Goal: Task Accomplishment & Management: Complete application form

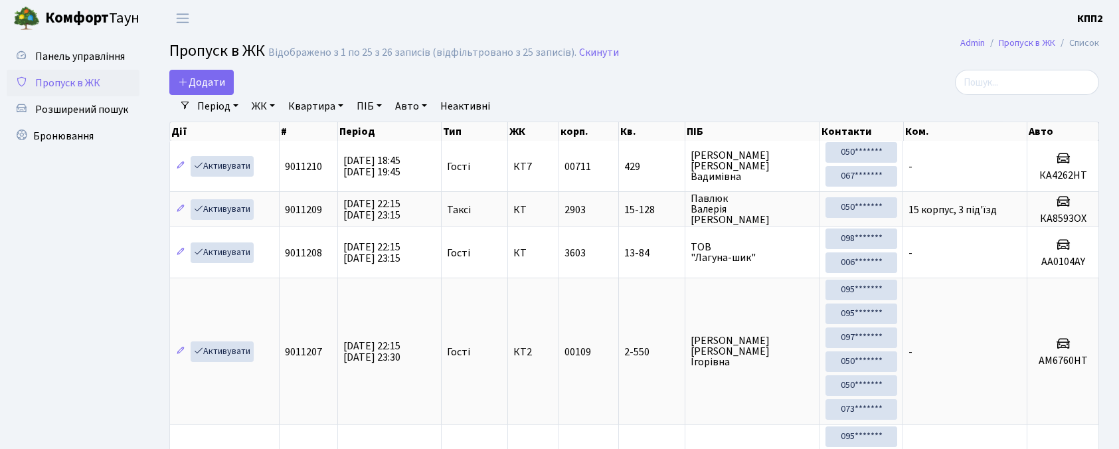
select select "25"
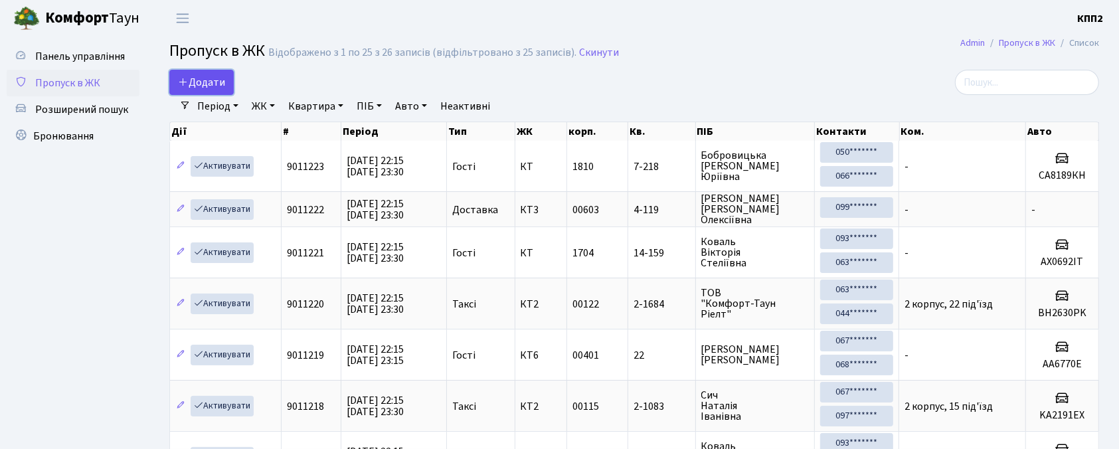
click at [218, 86] on span "Додати" at bounding box center [201, 82] width 47 height 15
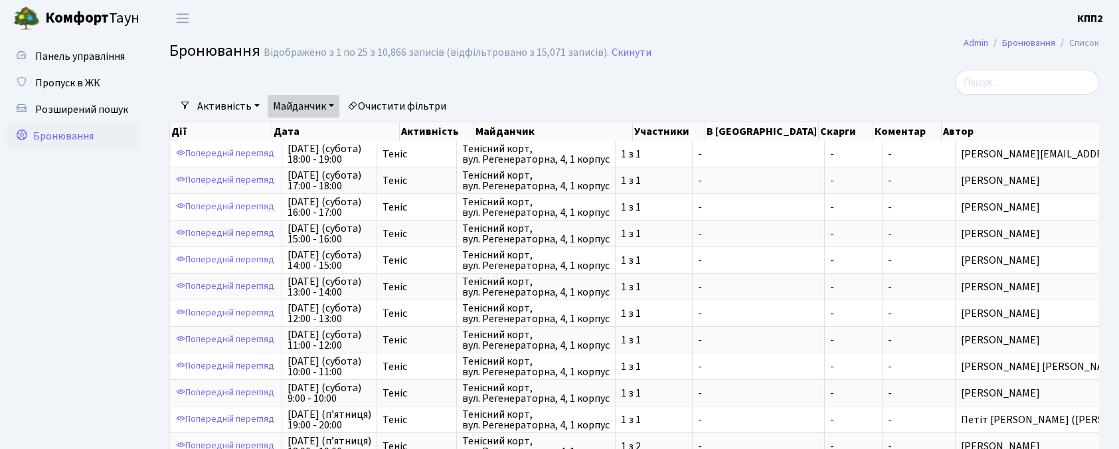
select select "25"
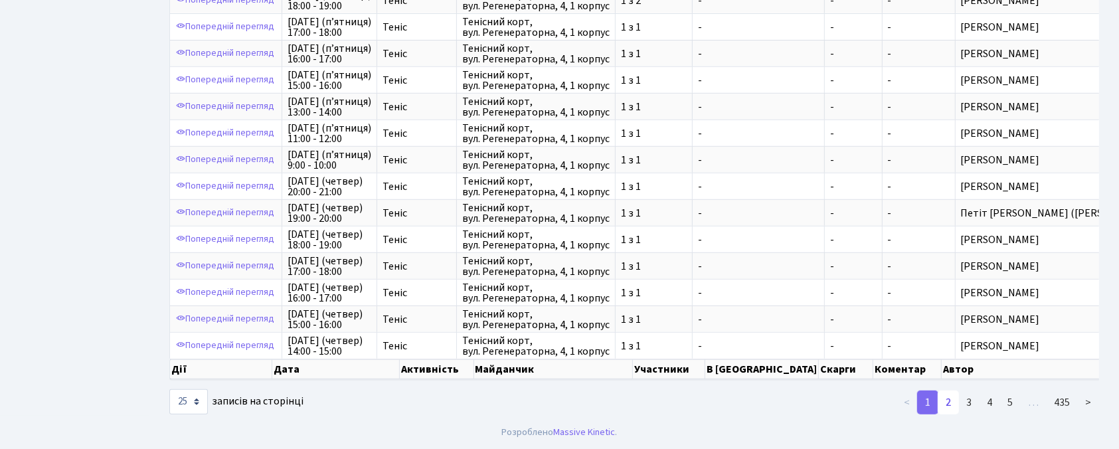
click at [948, 402] on link "2" at bounding box center [948, 402] width 21 height 24
click at [946, 410] on link "2" at bounding box center [948, 402] width 21 height 24
click at [944, 402] on link "2" at bounding box center [948, 402] width 21 height 24
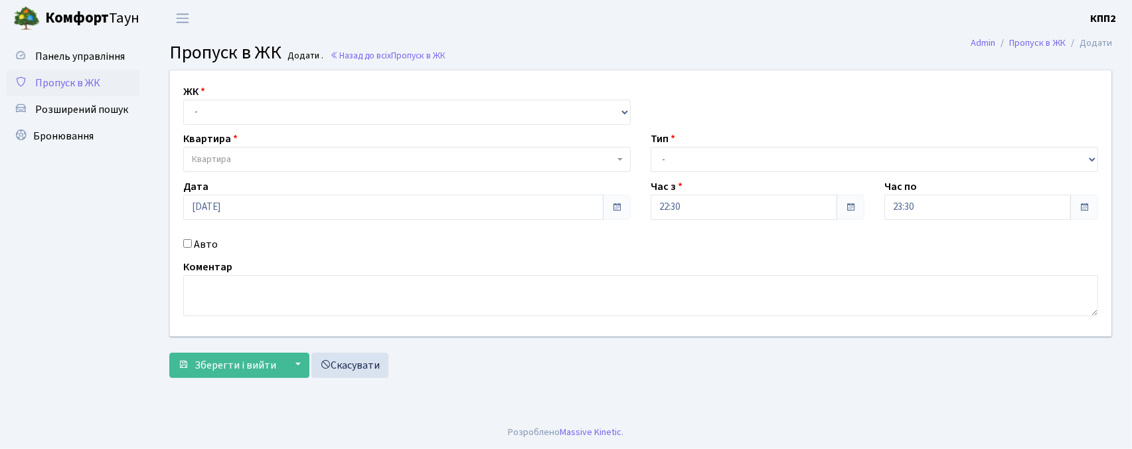
select select "271"
click at [183, 100] on select "- КТ, вул. Регенераторна, 4 КТ2, просп. [STREET_ADDRESS] [STREET_ADDRESS] [PERS…" at bounding box center [407, 112] width 448 height 25
select select
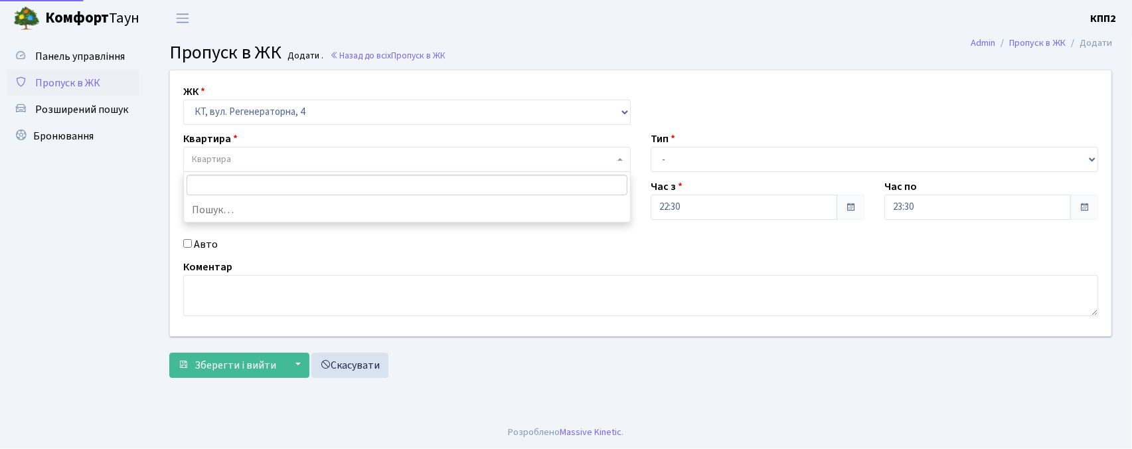
click at [248, 158] on span "Квартира" at bounding box center [403, 159] width 422 height 13
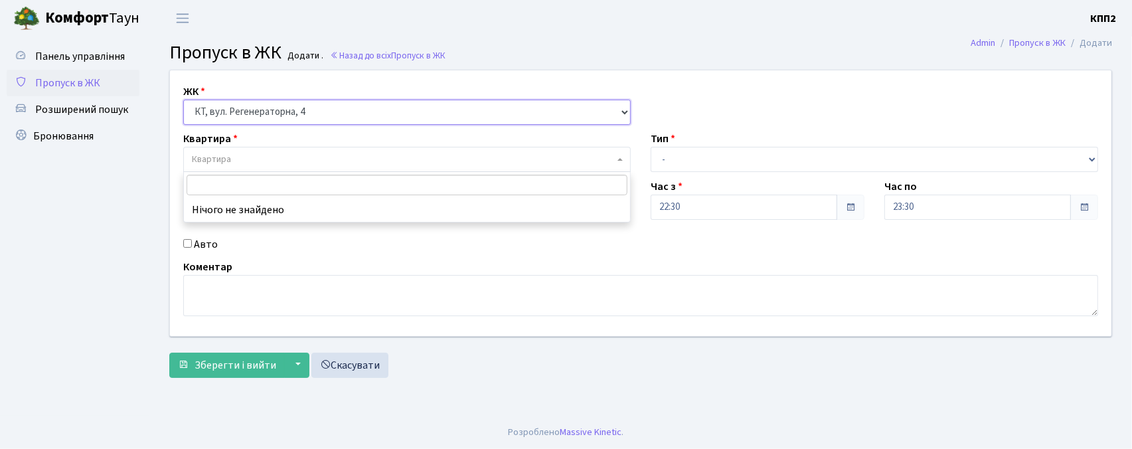
drag, startPoint x: 291, startPoint y: 101, endPoint x: 285, endPoint y: 114, distance: 14.6
click at [291, 102] on select "- КТ, вул. Регенераторна, 4 КТ2, просп. Соборності, 17 КТ3, вул. Березнева, 16 …" at bounding box center [407, 112] width 448 height 25
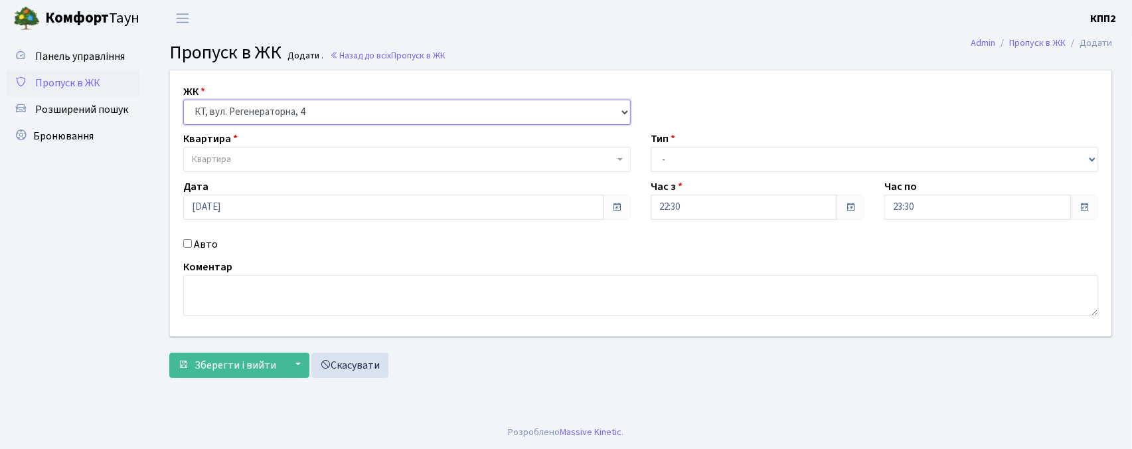
select select "302"
click at [183, 100] on select "- КТ, вул. Регенераторна, 4 КТ2, просп. Соборності, 17 КТ3, вул. Березнева, 16 …" at bounding box center [407, 112] width 448 height 25
select select
click at [197, 240] on label "Авто" at bounding box center [206, 244] width 24 height 16
click at [192, 240] on input "Авто" at bounding box center [187, 243] width 9 height 9
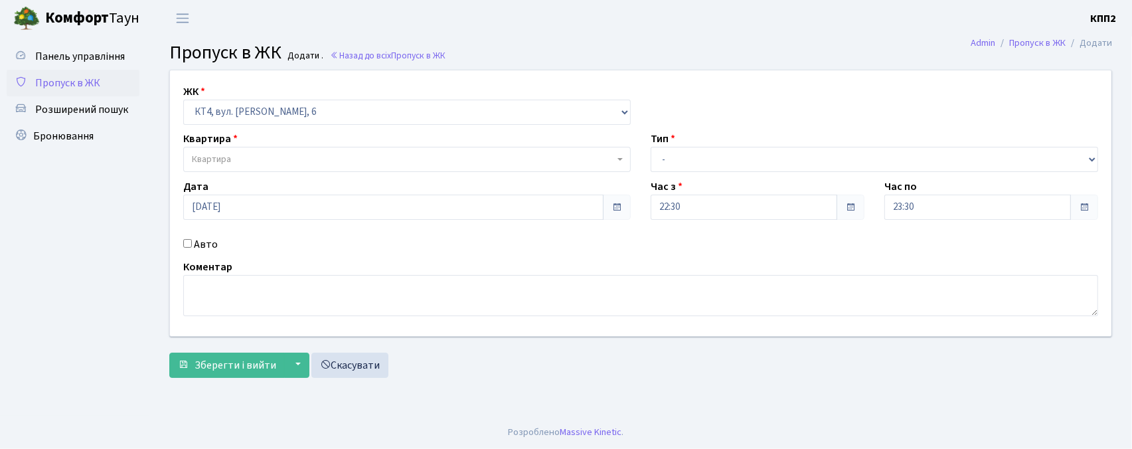
checkbox input "true"
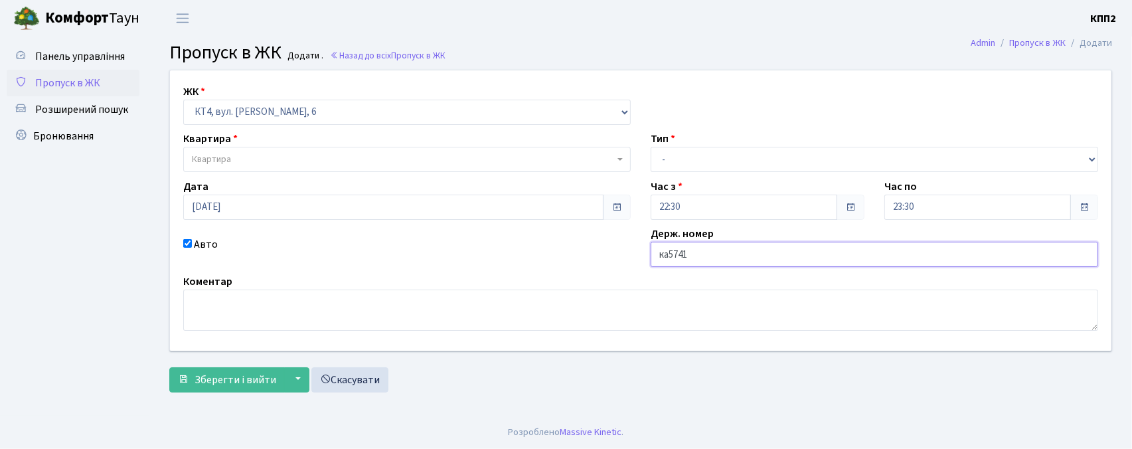
click at [676, 255] on input "ка5741" at bounding box center [875, 254] width 448 height 25
click at [837, 251] on input "ка8741" at bounding box center [875, 254] width 448 height 25
type input "ка8741кр"
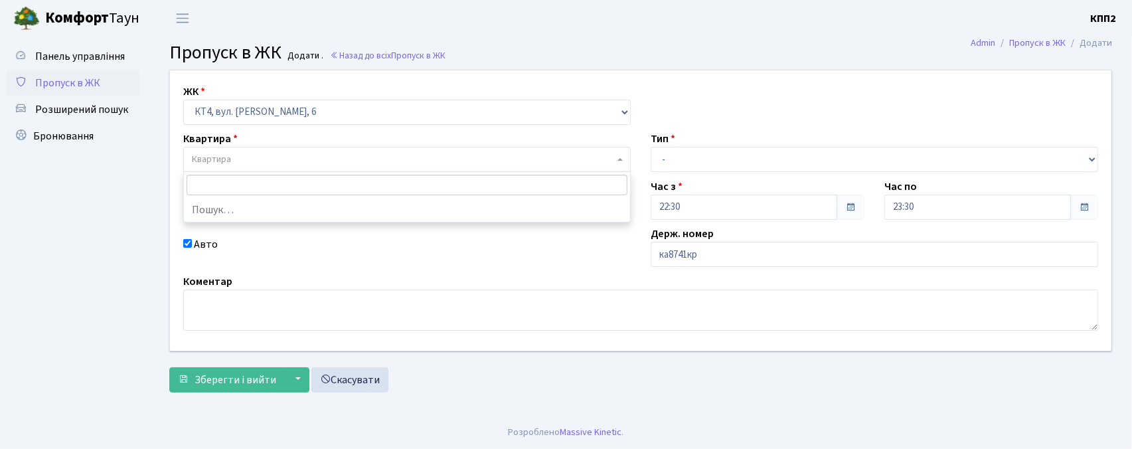
click at [329, 153] on span "Квартира" at bounding box center [403, 159] width 422 height 13
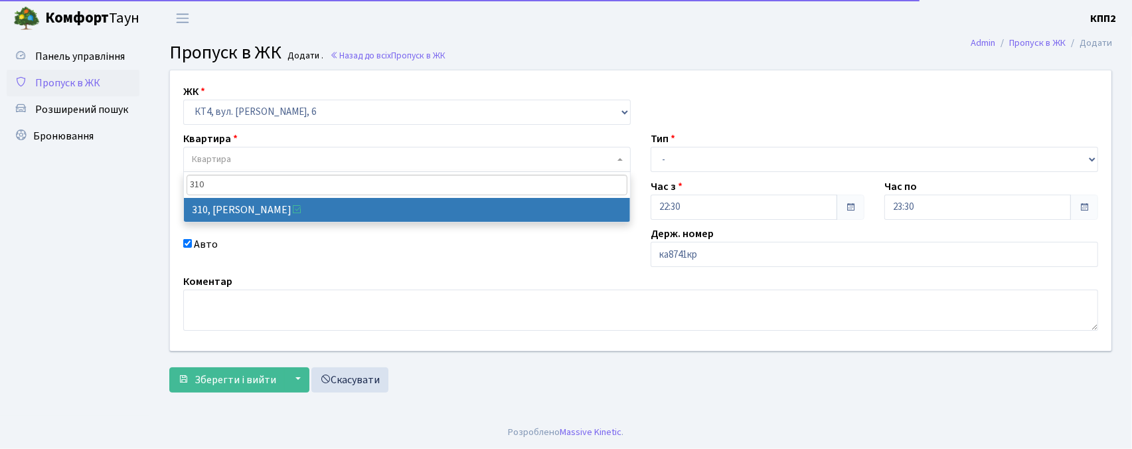
type input "310"
click at [483, 197] on span "310" at bounding box center [407, 185] width 446 height 26
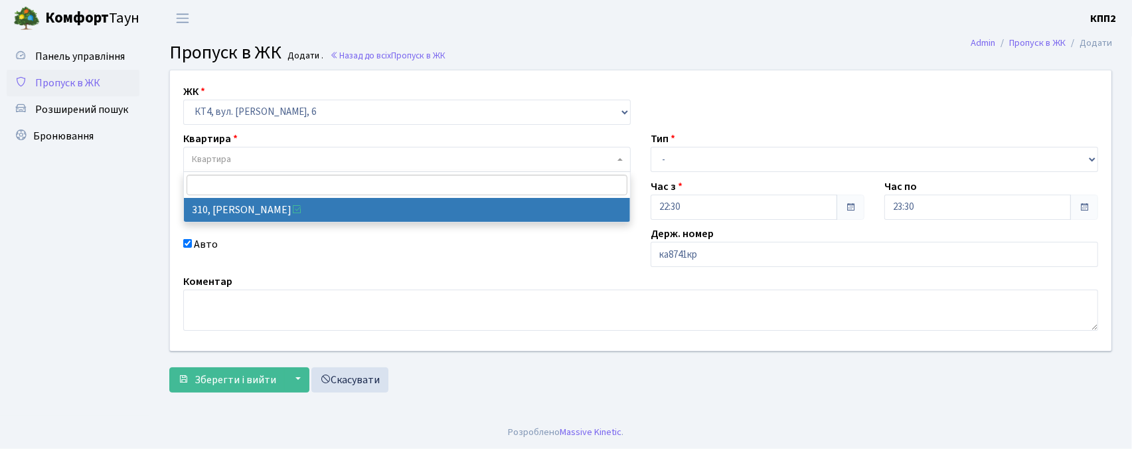
select select "17021"
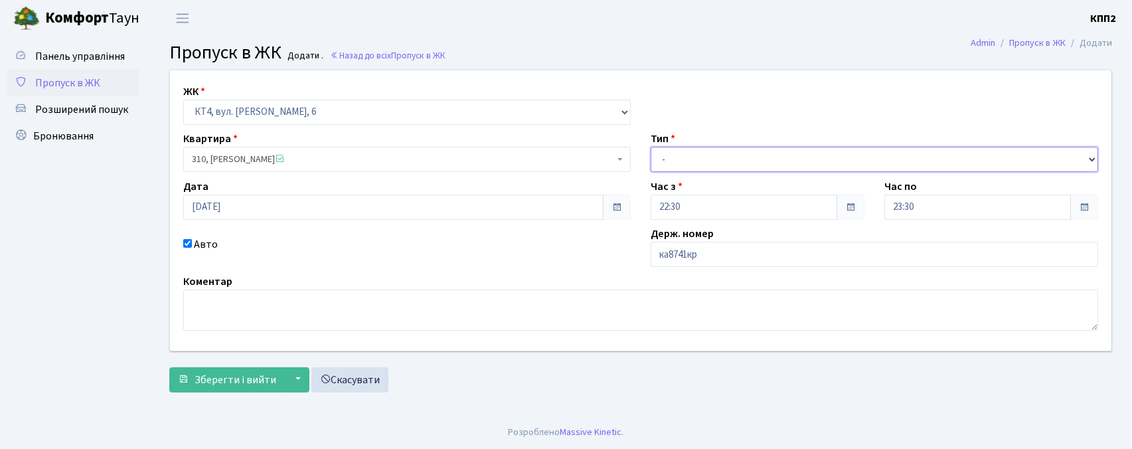
click at [687, 170] on select "- Доставка Таксі Гості Сервіс" at bounding box center [875, 159] width 448 height 25
select select "2"
click at [651, 147] on select "- Доставка Таксі Гості Сервіс" at bounding box center [875, 159] width 448 height 25
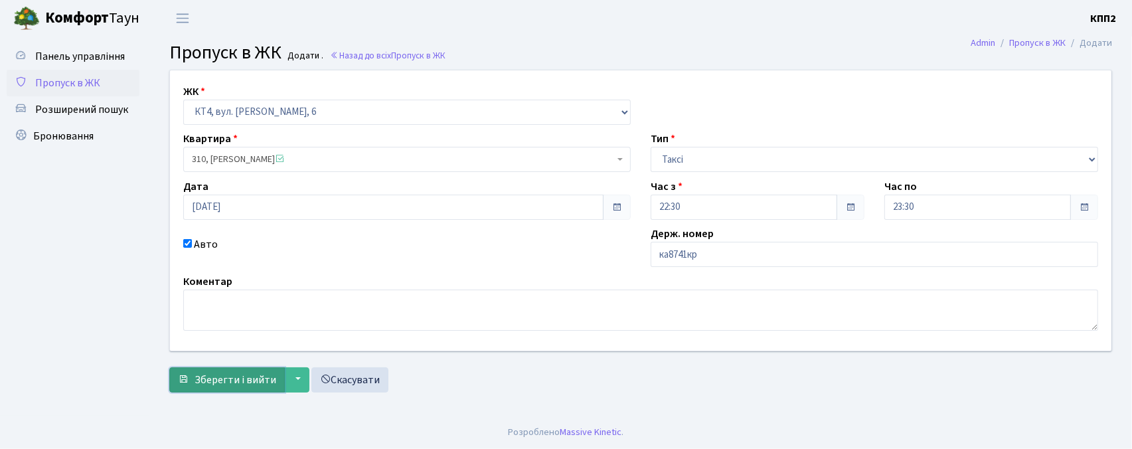
click at [255, 370] on button "Зберегти і вийти" at bounding box center [227, 379] width 116 height 25
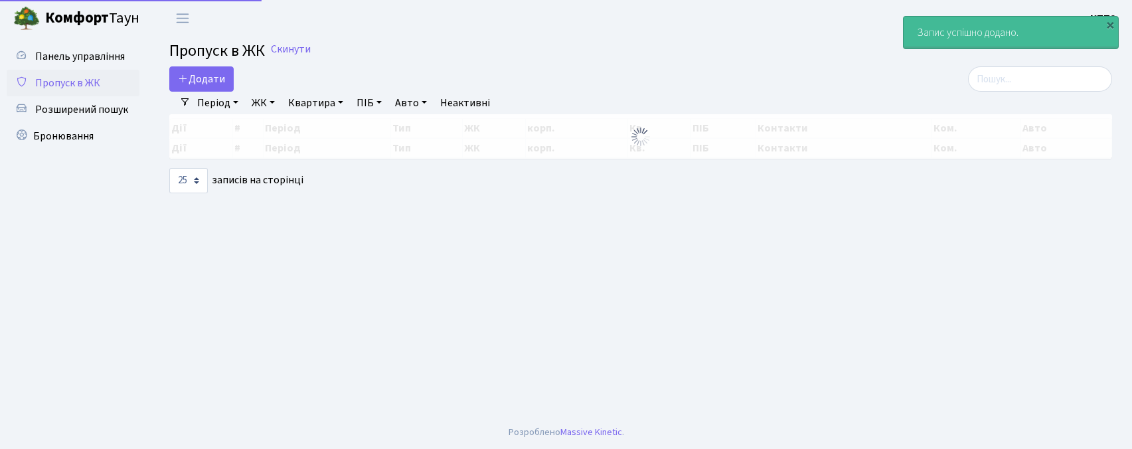
select select "25"
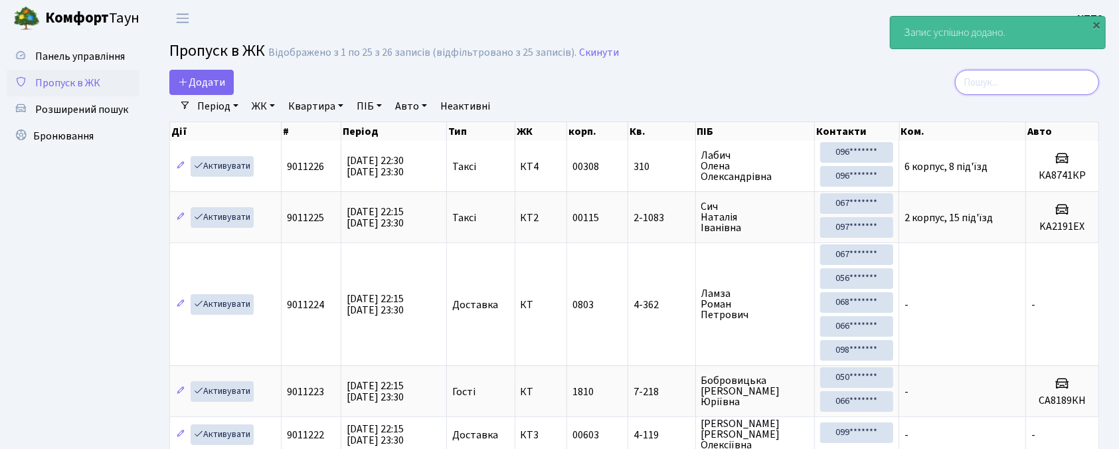
click at [999, 82] on input "search" at bounding box center [1027, 82] width 144 height 25
